Goal: Information Seeking & Learning: Find specific fact

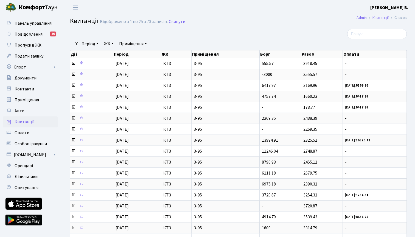
select select "25"
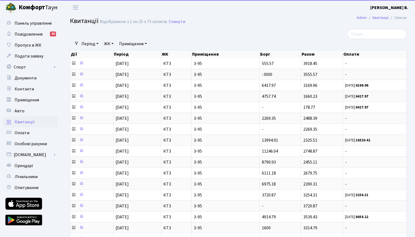
select select "25"
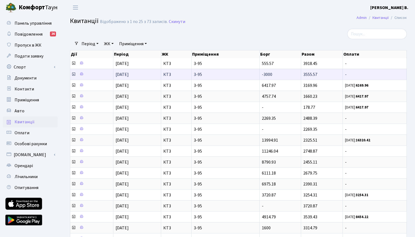
click at [74, 77] on icon at bounding box center [73, 74] width 4 height 4
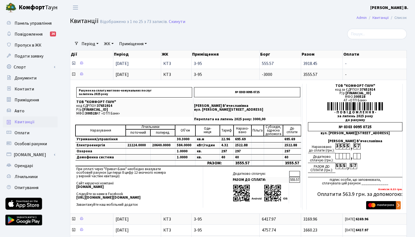
click at [74, 66] on icon at bounding box center [73, 63] width 4 height 4
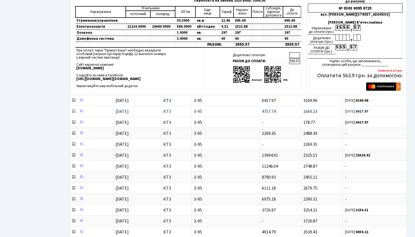
scroll to position [257, 0]
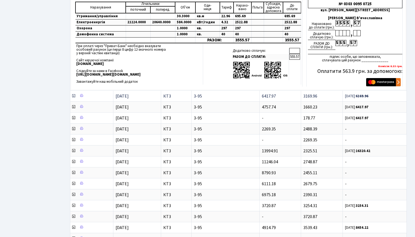
click at [73, 98] on icon at bounding box center [73, 96] width 4 height 4
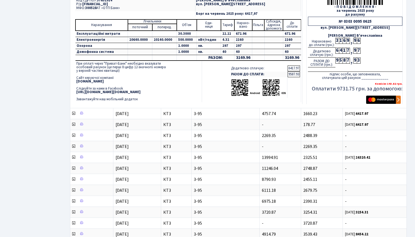
scroll to position [387, 0]
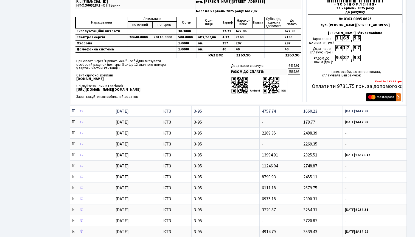
click at [72, 113] on icon at bounding box center [73, 111] width 4 height 4
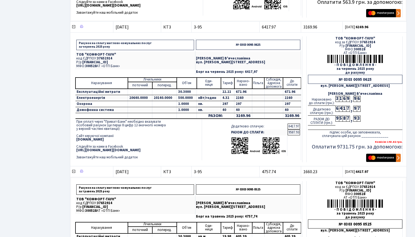
scroll to position [327, 0]
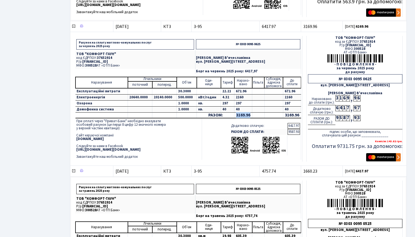
drag, startPoint x: 249, startPoint y: 121, endPoint x: 234, endPoint y: 122, distance: 14.8
click at [234, 118] on td "3169.96" at bounding box center [243, 115] width 18 height 6
copy td "3169.96"
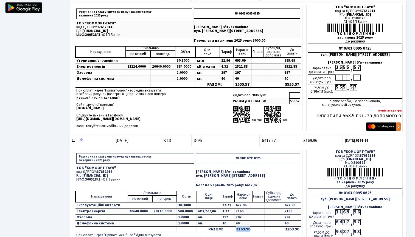
scroll to position [200, 0]
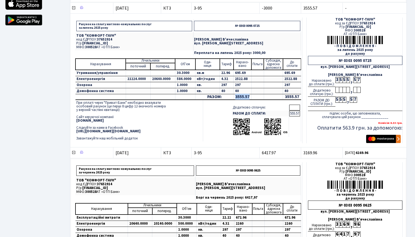
drag, startPoint x: 248, startPoint y: 102, endPoint x: 234, endPoint y: 102, distance: 14.3
click at [234, 100] on td "3555.57" at bounding box center [242, 97] width 18 height 6
copy td "3555.57"
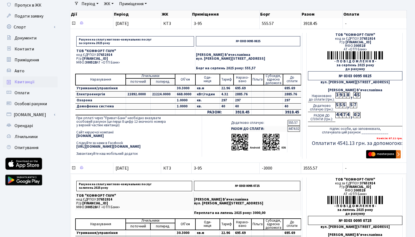
scroll to position [40, 0]
drag, startPoint x: 249, startPoint y: 116, endPoint x: 234, endPoint y: 117, distance: 14.8
click at [234, 115] on td "3918.45" at bounding box center [242, 112] width 18 height 6
copy td "3918.45"
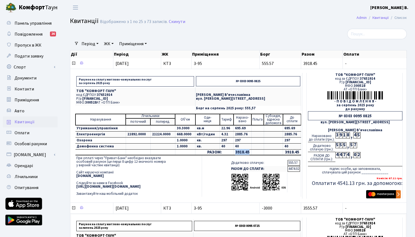
scroll to position [0, 0]
click at [353, 85] on span "[FINANCIAL_ID]" at bounding box center [358, 82] width 26 height 5
click at [368, 81] on span "37652914" at bounding box center [367, 78] width 15 height 5
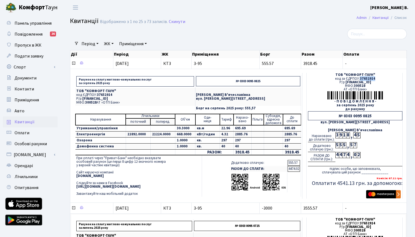
copy span "37652914"
